Goal: Transaction & Acquisition: Purchase product/service

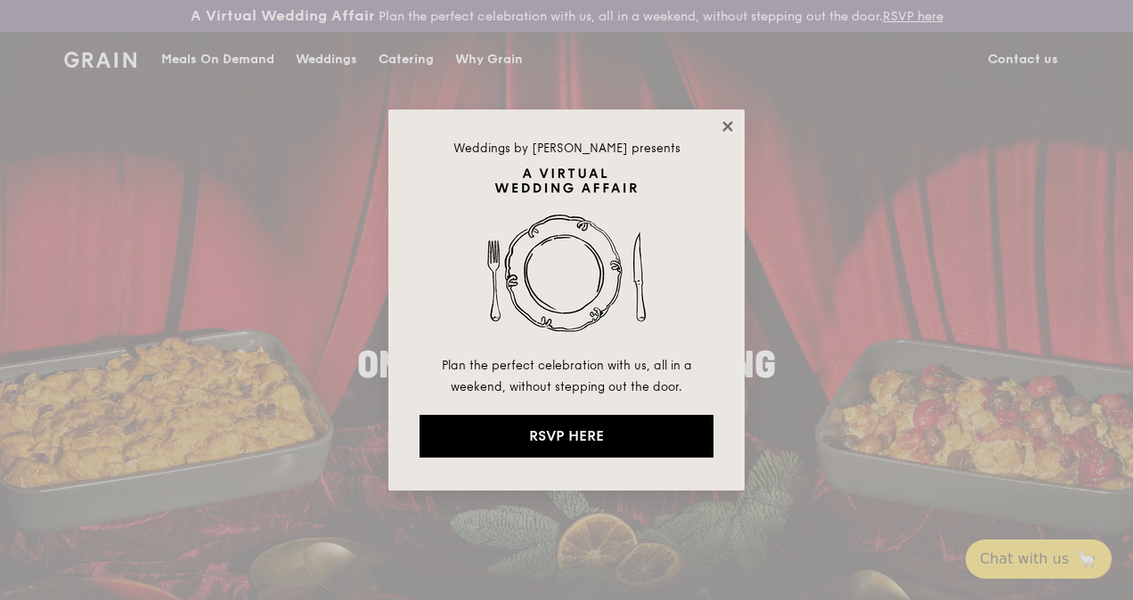
click at [725, 123] on icon at bounding box center [727, 126] width 10 height 10
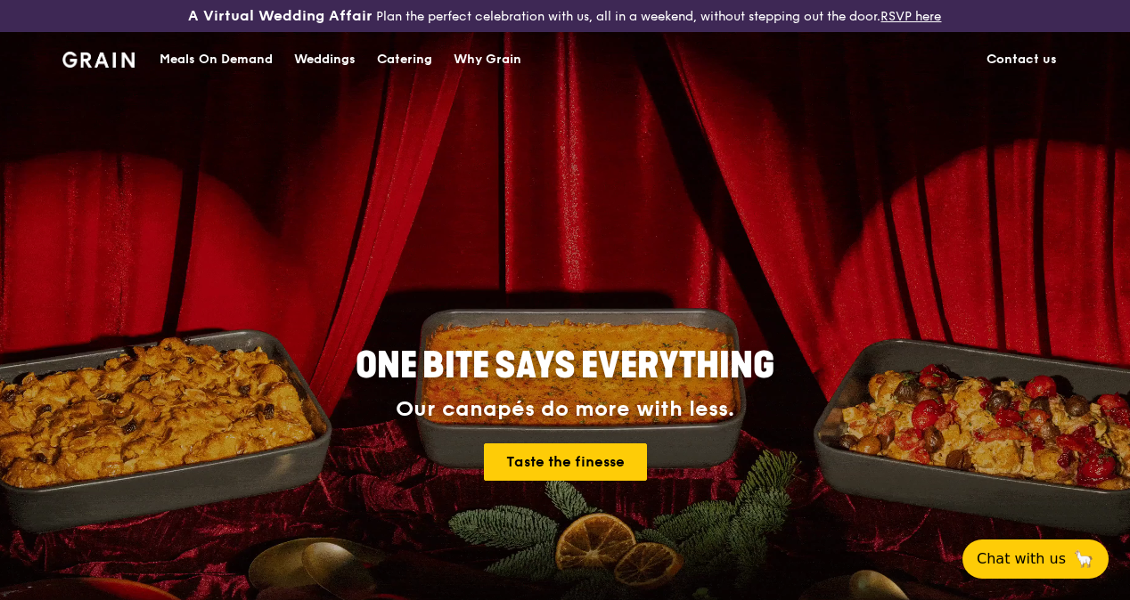
click at [210, 68] on div "Meals On Demand" at bounding box center [215, 59] width 113 height 53
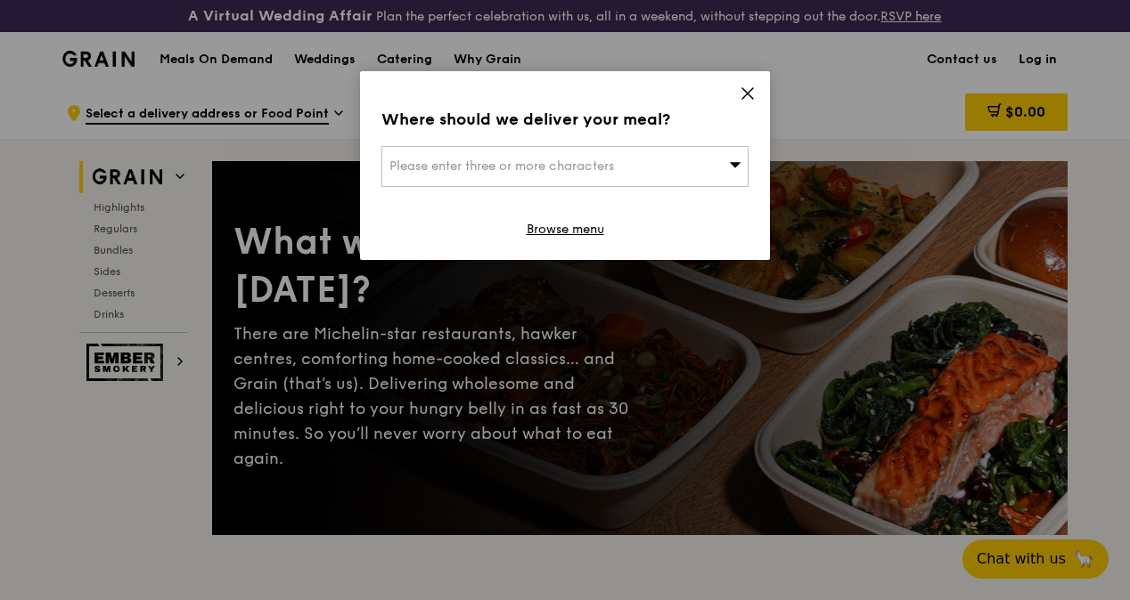
click at [738, 87] on div "Where should we deliver your meal? Please enter three or more characters Browse…" at bounding box center [565, 165] width 410 height 189
click at [747, 91] on icon at bounding box center [747, 94] width 16 height 16
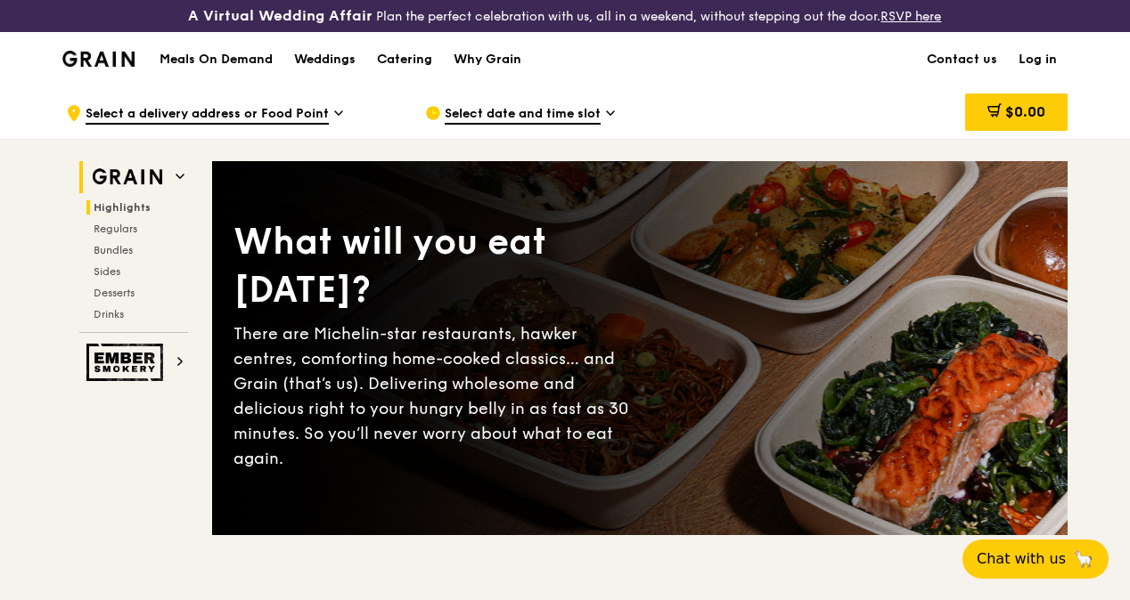
click at [129, 214] on span "Highlights" at bounding box center [122, 207] width 57 height 12
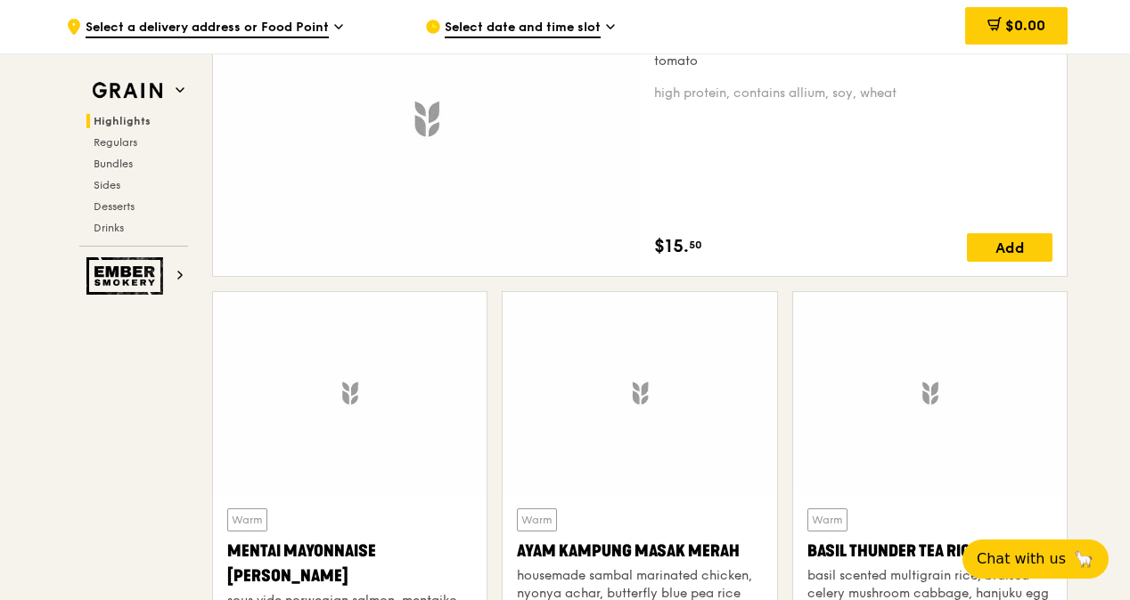
scroll to position [1600, 0]
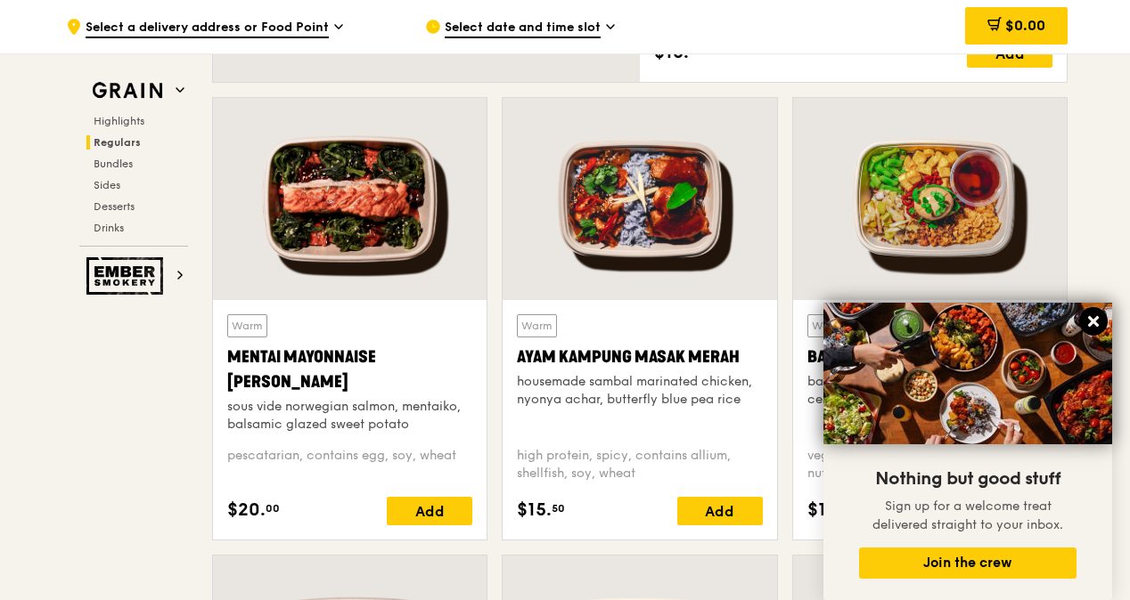
click at [1103, 319] on button at bounding box center [1093, 321] width 29 height 29
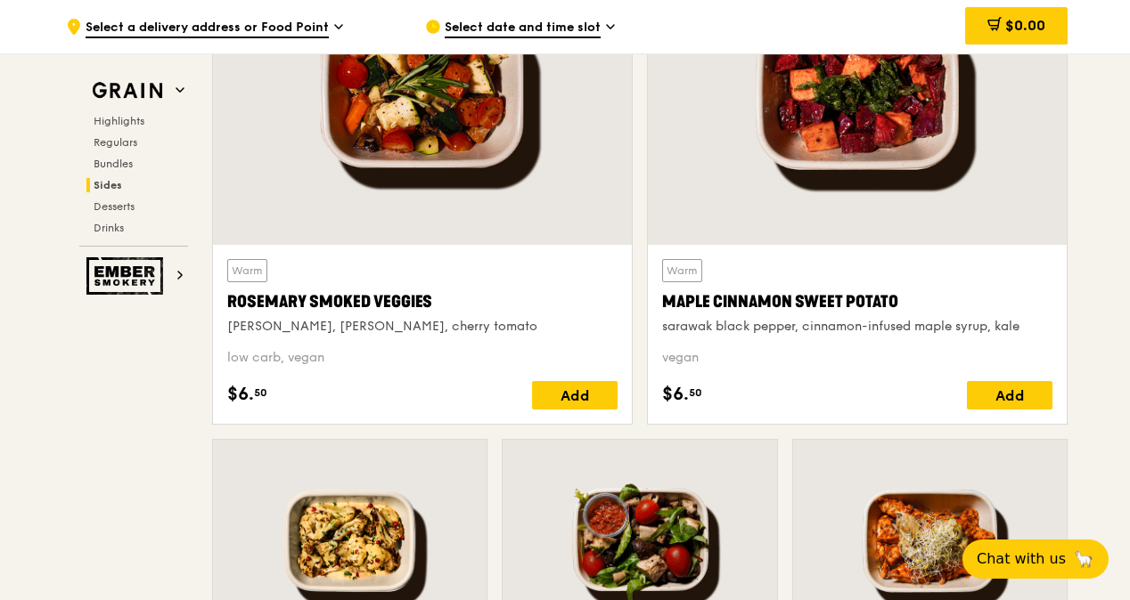
scroll to position [4753, 0]
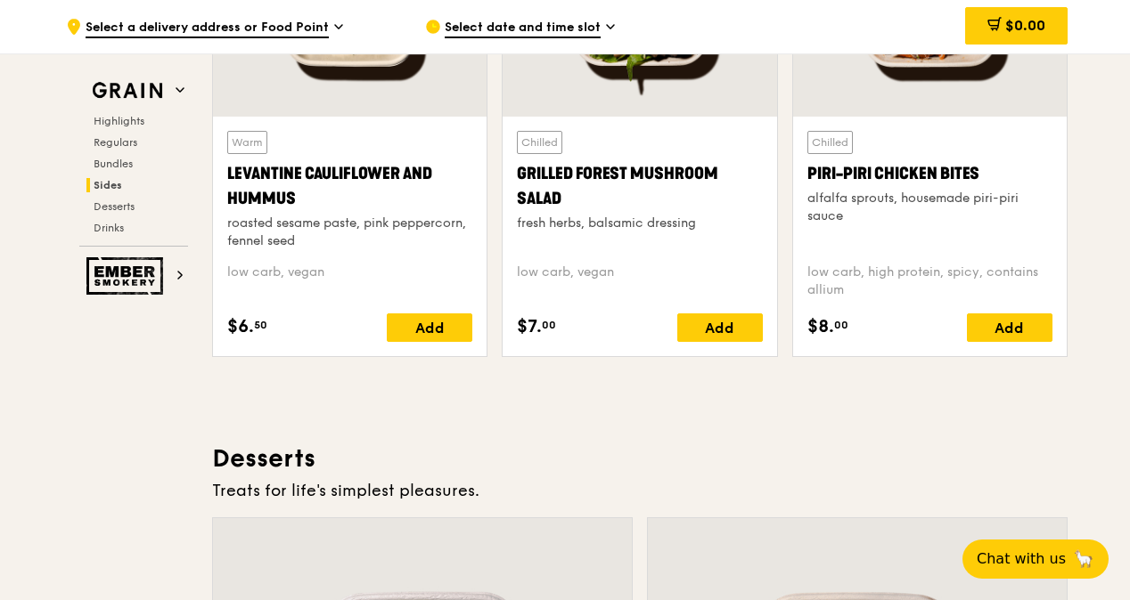
click at [567, 22] on span "Select date and time slot" at bounding box center [523, 29] width 156 height 20
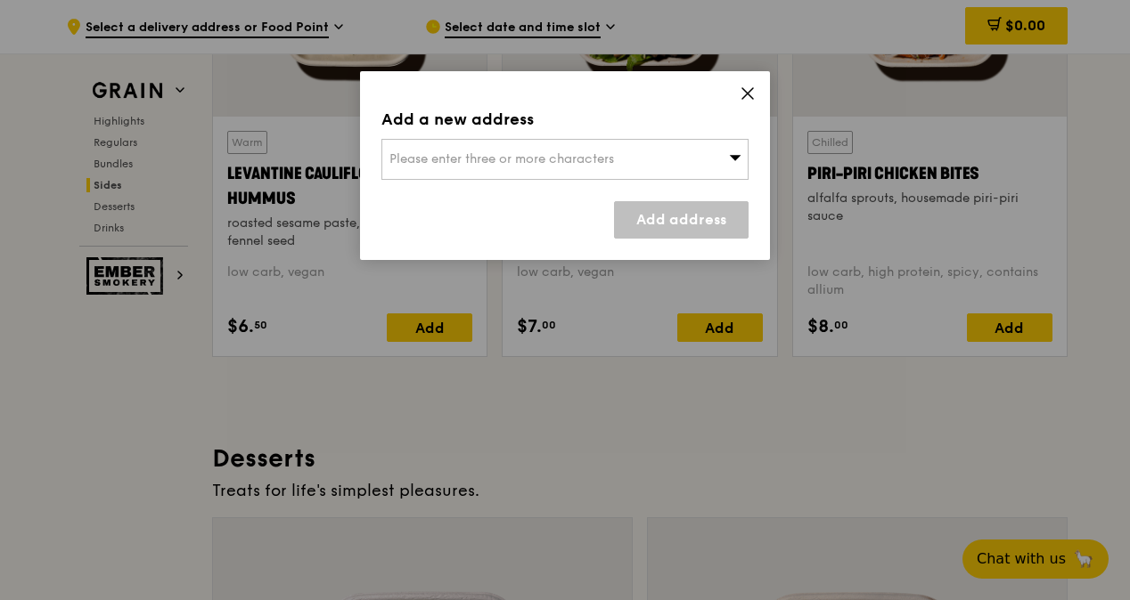
click at [587, 160] on span "Please enter three or more characters" at bounding box center [501, 158] width 224 height 15
click at [755, 92] on div "Add a new address Please enter three or more characters Please enter 3 or more …" at bounding box center [565, 165] width 410 height 189
click at [749, 93] on icon at bounding box center [747, 94] width 16 height 16
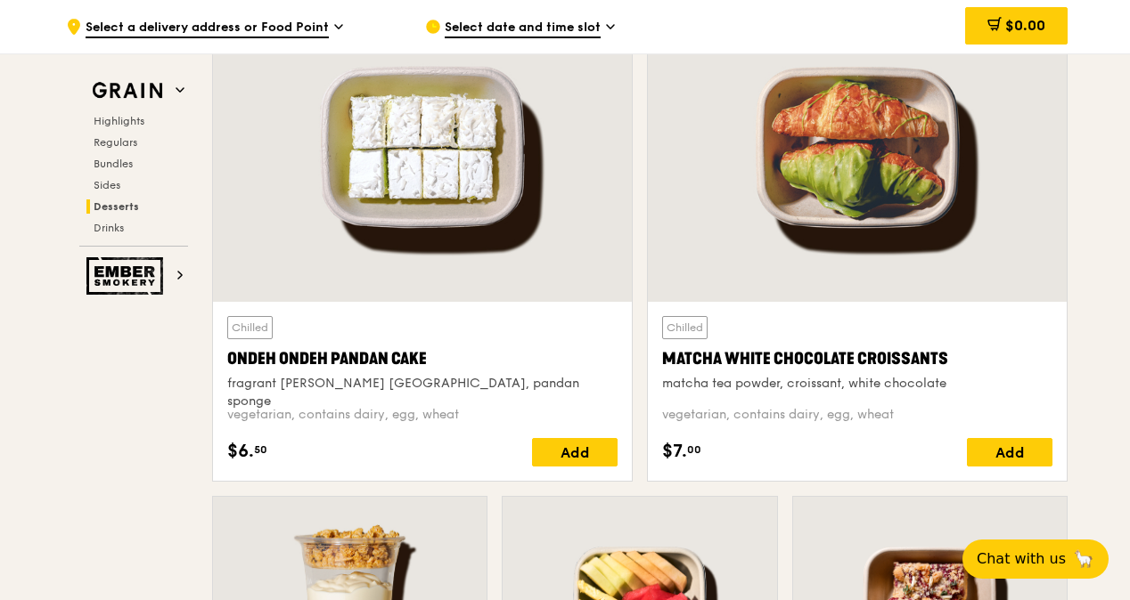
scroll to position [3177, 0]
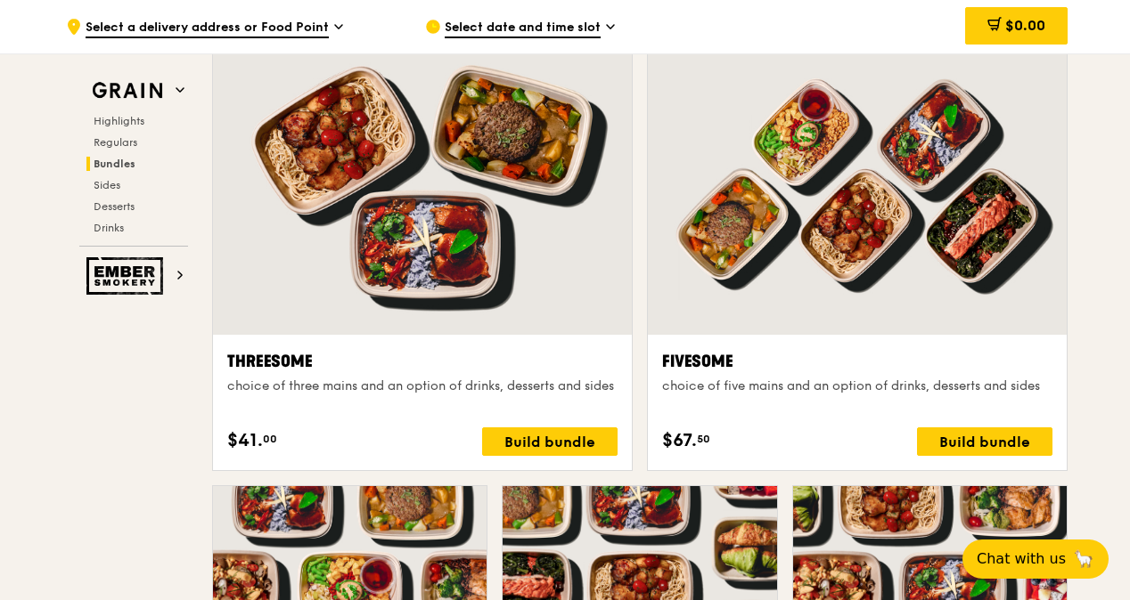
click at [101, 154] on div "Highlights Regulars Bundles Sides Desserts Drinks" at bounding box center [133, 174] width 109 height 121
click at [112, 159] on span "Bundles" at bounding box center [115, 164] width 42 height 12
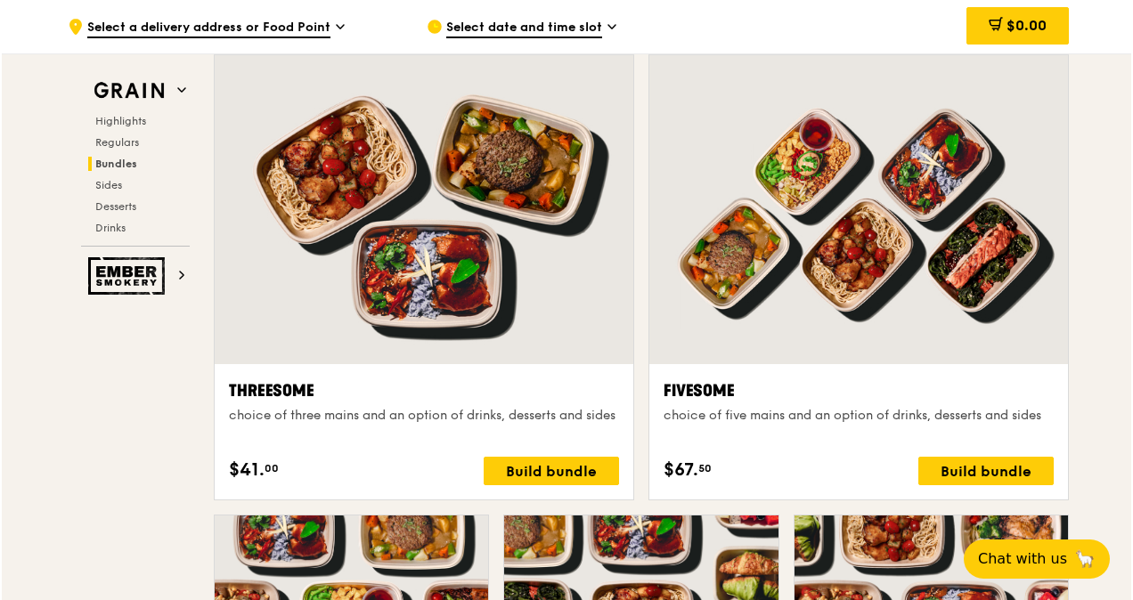
scroll to position [3212, 0]
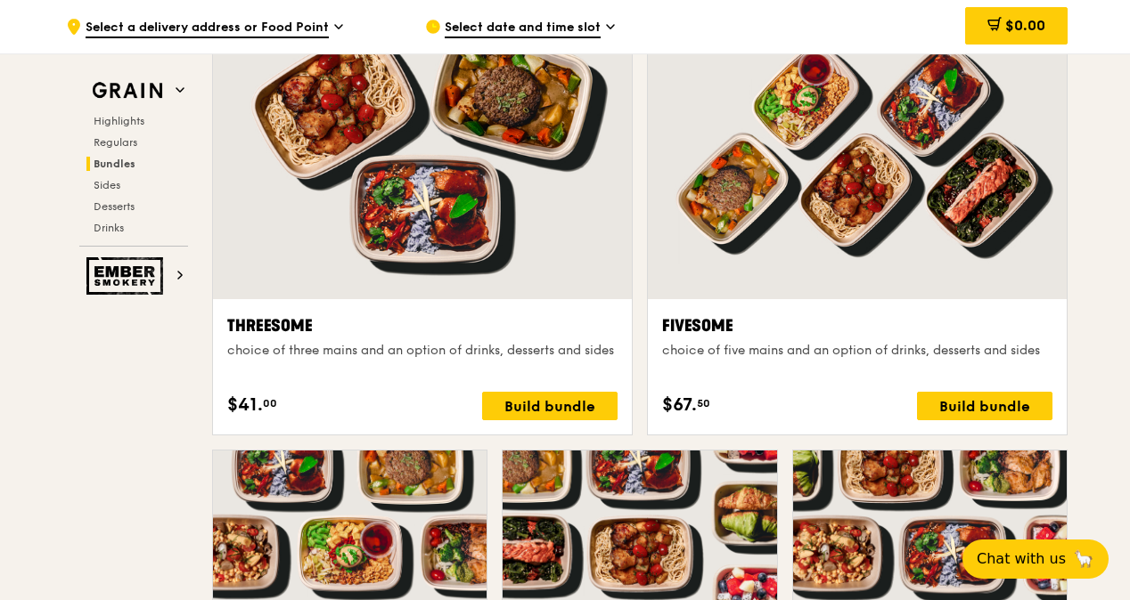
click at [474, 180] on div at bounding box center [422, 144] width 419 height 309
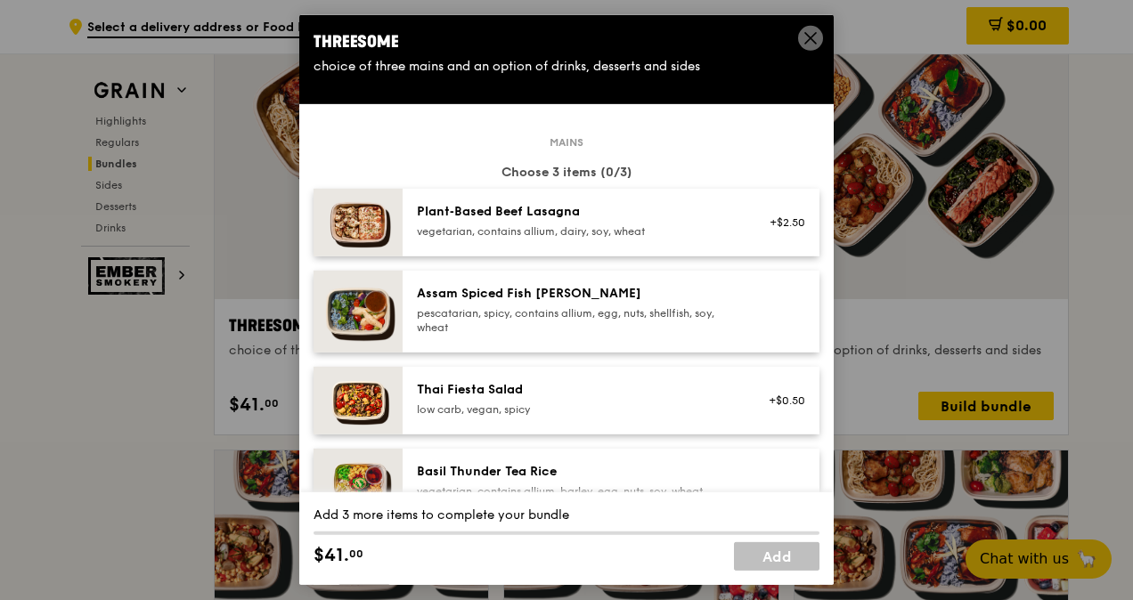
scroll to position [499, 0]
